Goal: Information Seeking & Learning: Understand process/instructions

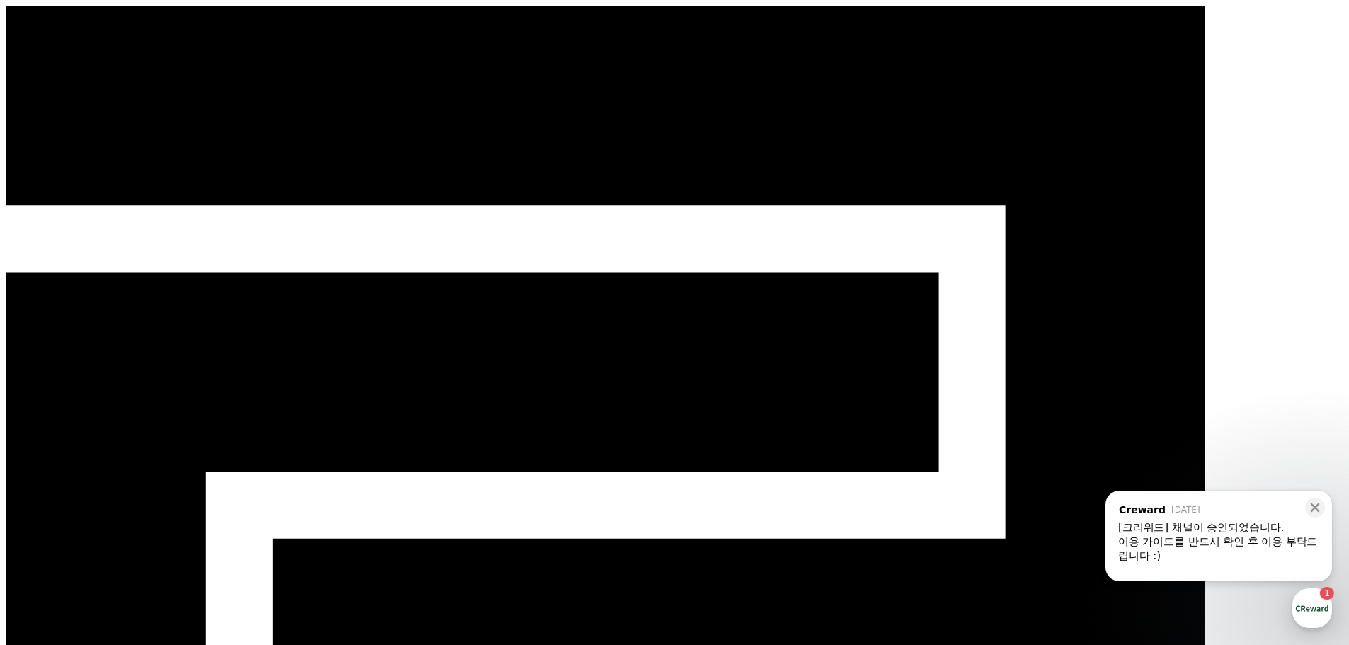
select select "**********"
click at [1272, 517] on div ", from Creward [DATE] , message: [크리워드] 채널이 승인되었습니다. 이용 가이드를 반드시 확인 후 이용 부탁드립니다…" at bounding box center [1219, 530] width 227 height 79
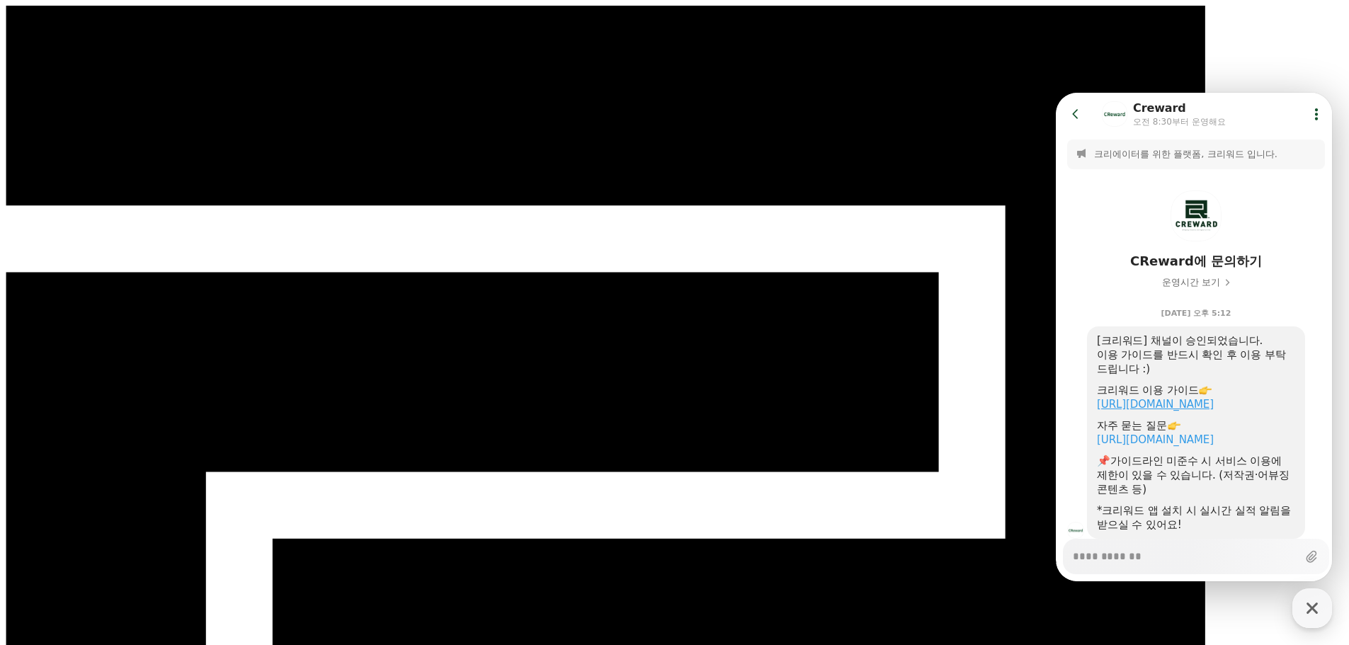
scroll to position [44, 0]
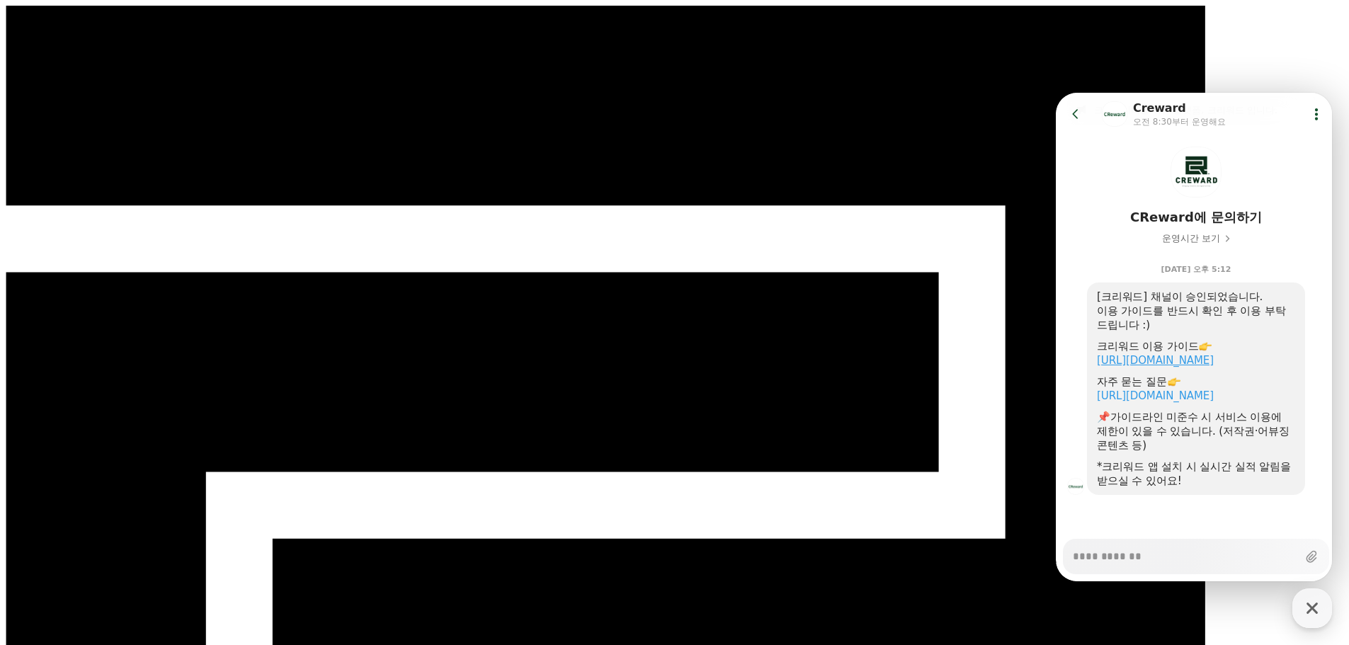
click at [1214, 363] on link "[URL][DOMAIN_NAME]" at bounding box center [1155, 360] width 117 height 13
type textarea "*"
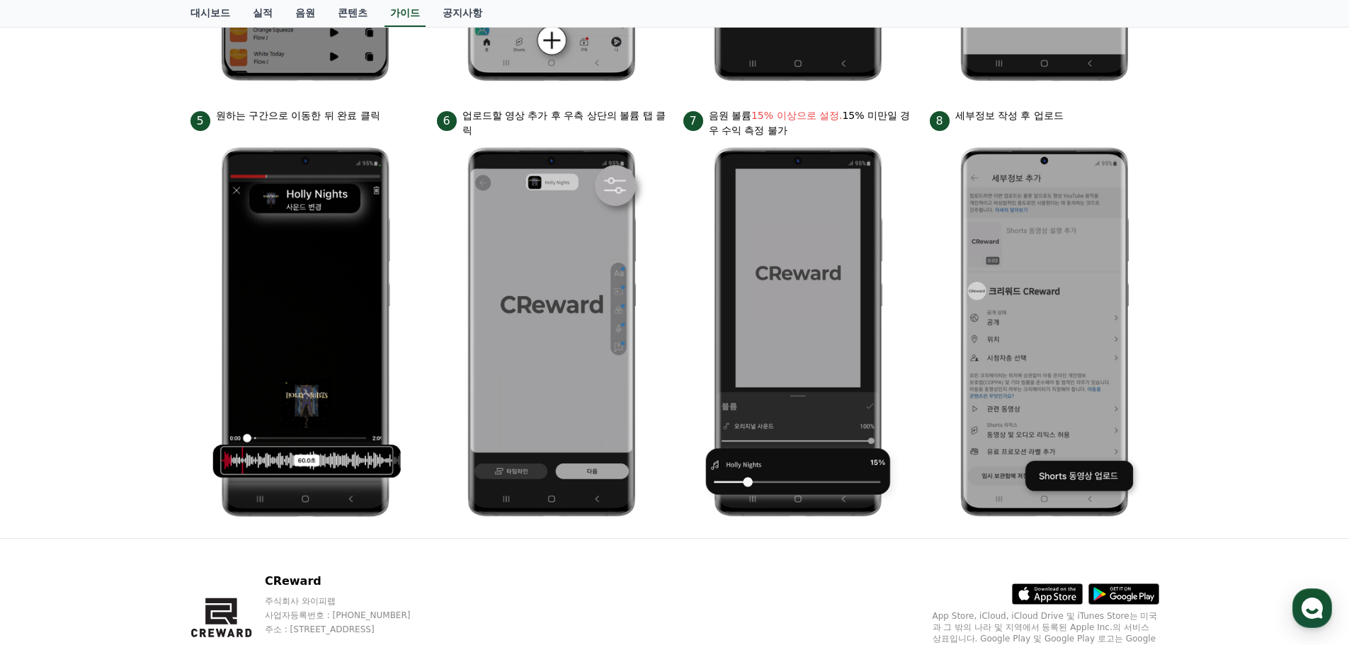
scroll to position [310, 0]
